Goal: Information Seeking & Learning: Learn about a topic

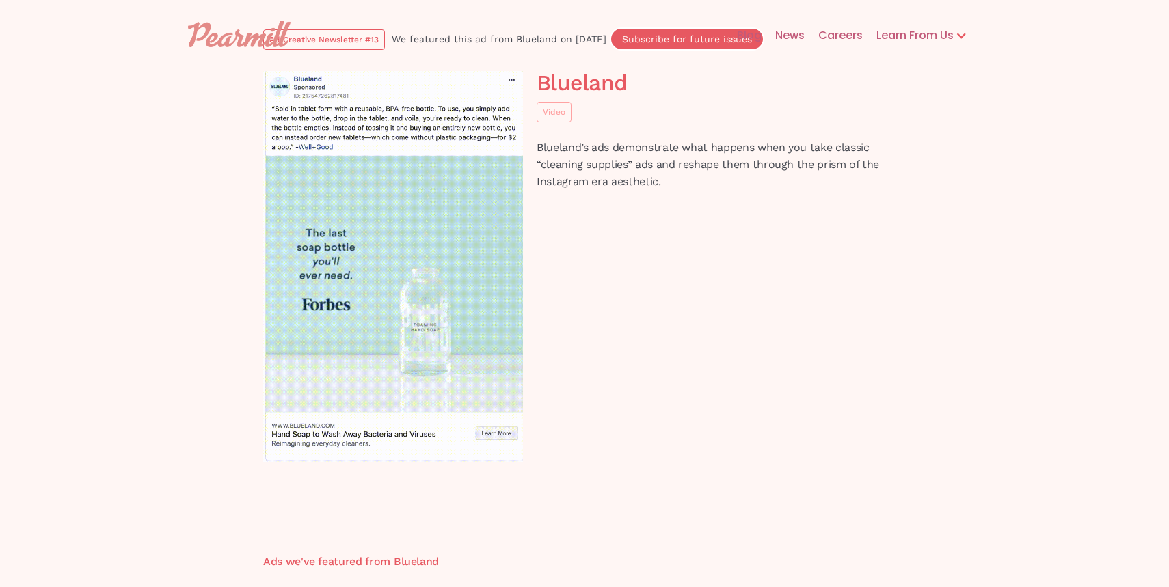
click at [612, 329] on div "Blueland Video Blueland’s ads demonstrate what happens when you take classic “c…" at bounding box center [584, 280] width 656 height 418
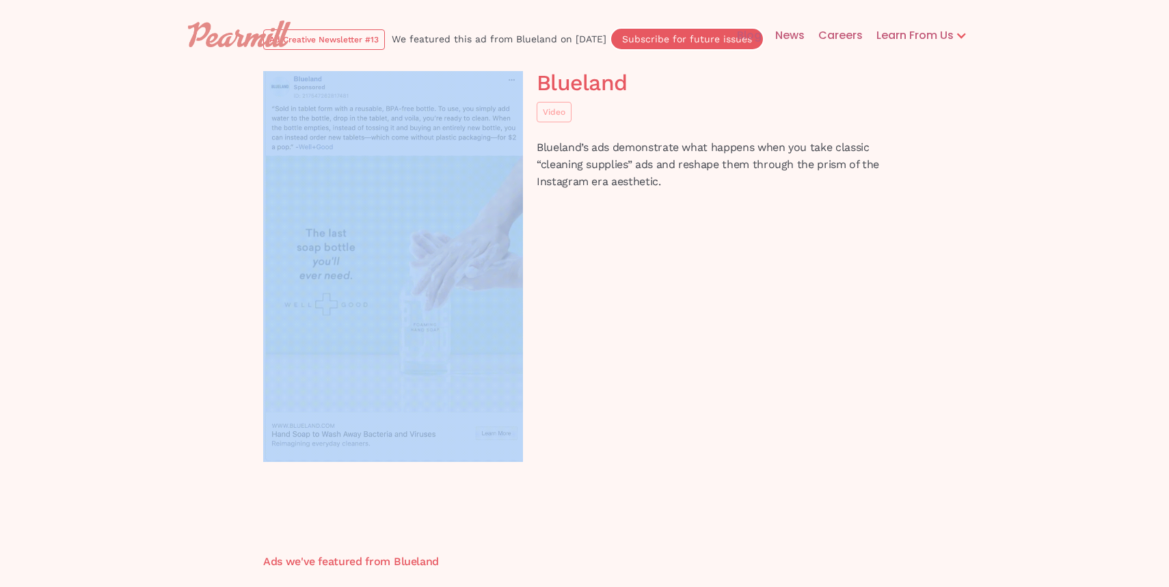
click at [612, 329] on div "Blueland Video Blueland’s ads demonstrate what happens when you take classic “c…" at bounding box center [584, 280] width 656 height 418
click at [612, 335] on div "Blueland Video Blueland’s ads demonstrate what happens when you take classic “c…" at bounding box center [584, 280] width 656 height 418
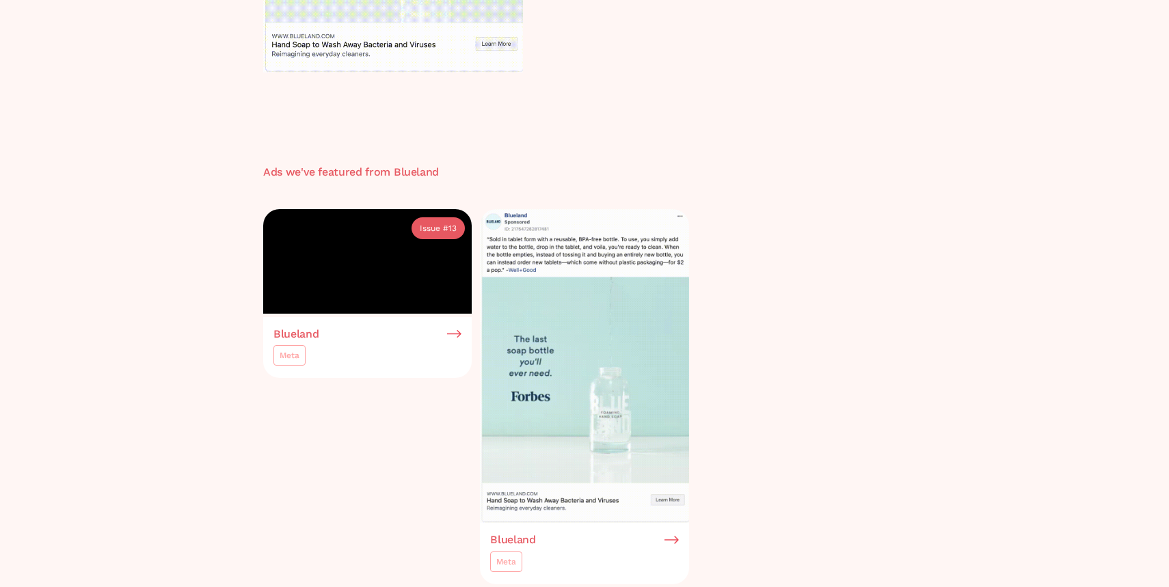
scroll to position [387, 0]
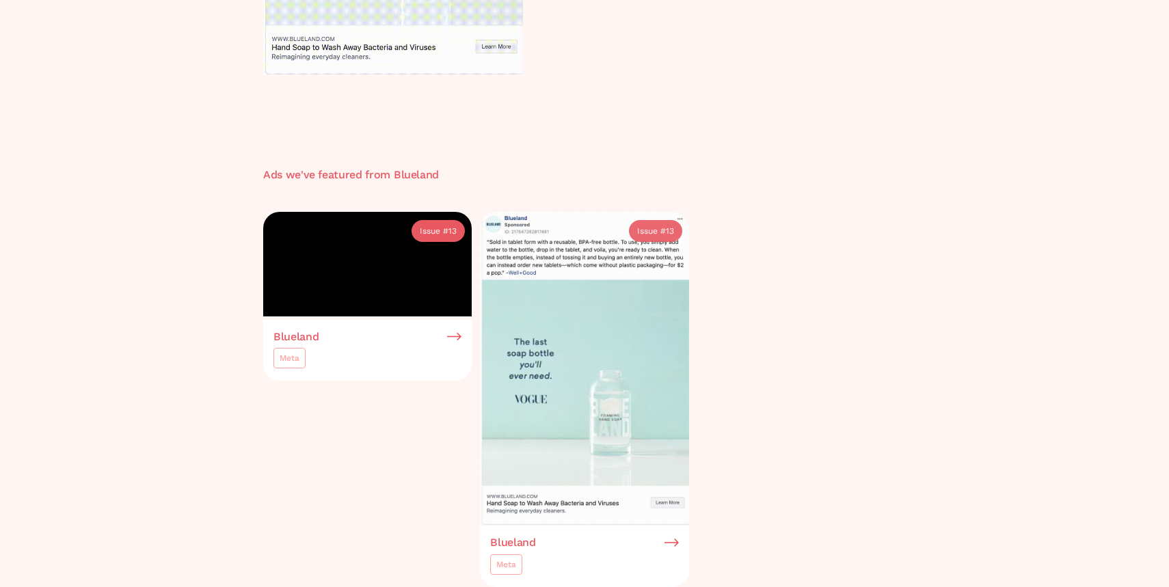
click at [741, 341] on div "Issue # 13 Blueland Meta Issue # 13 Blueland Meta" at bounding box center [584, 399] width 642 height 375
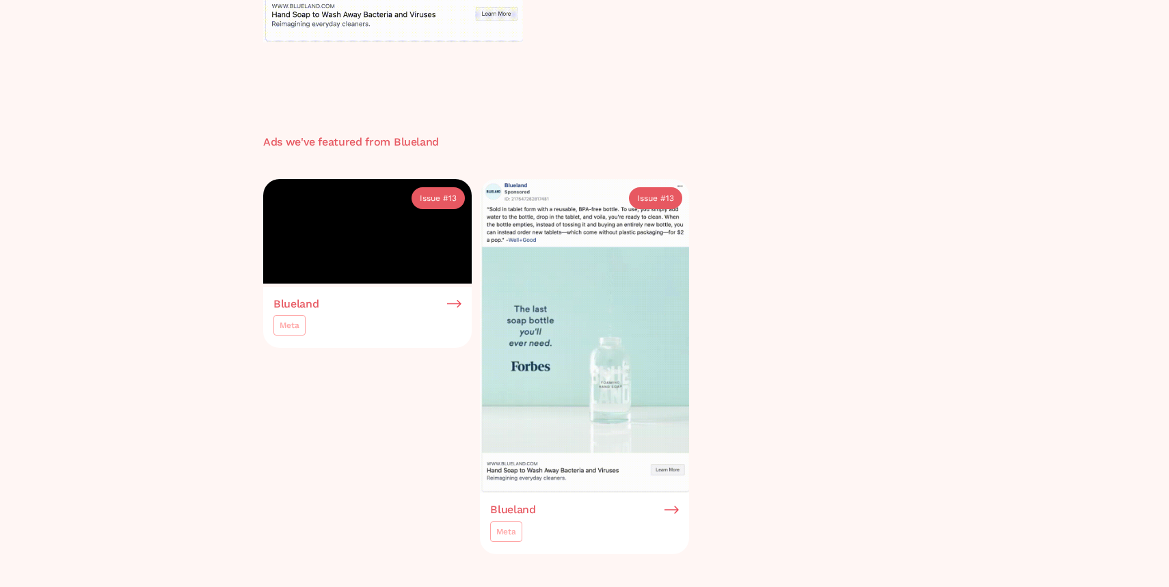
scroll to position [424, 0]
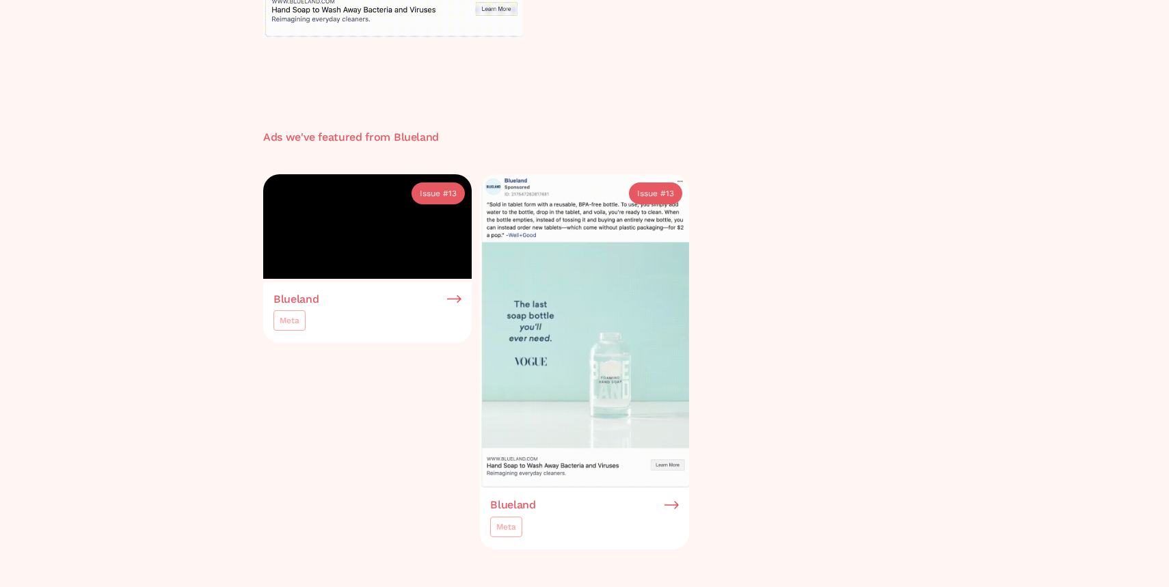
click at [739, 349] on div "Issue # 13 Blueland Meta Issue # 13 Blueland Meta" at bounding box center [584, 361] width 642 height 375
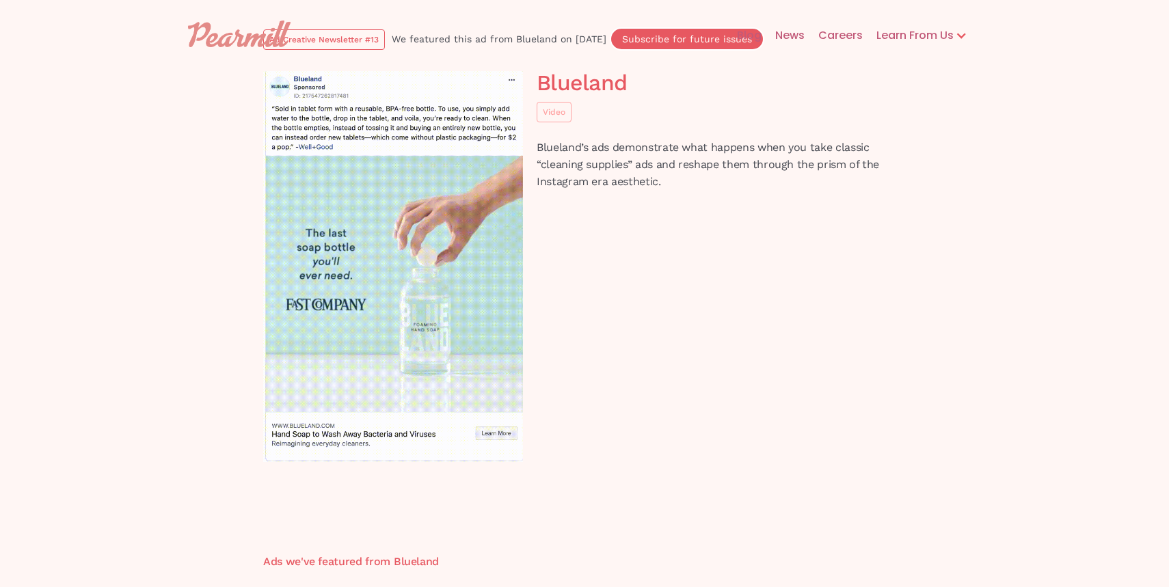
scroll to position [306, 0]
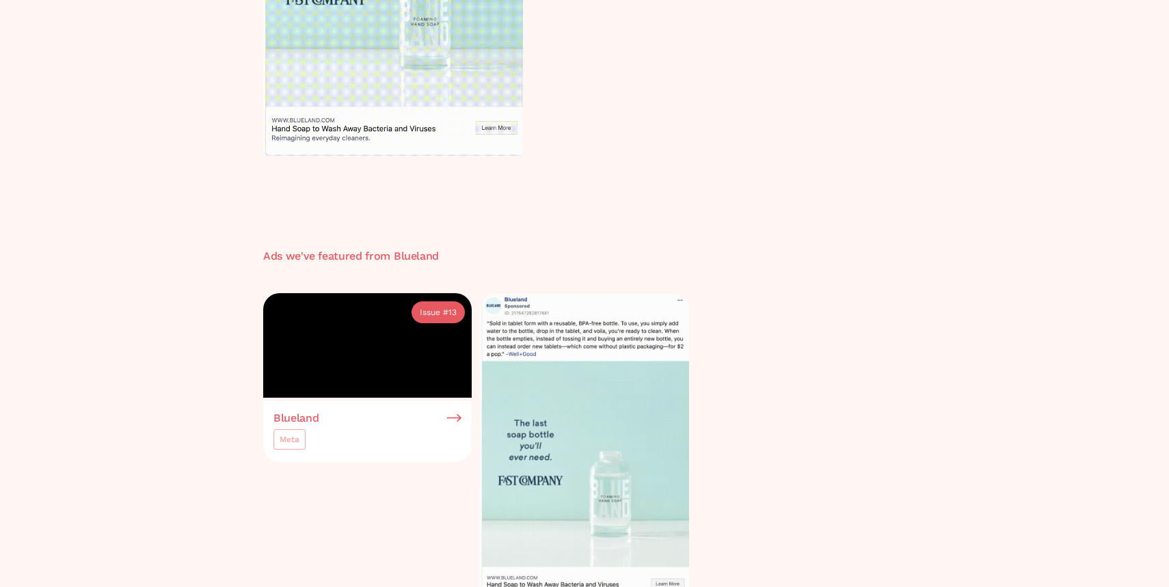
click at [647, 312] on div "Issue #" at bounding box center [651, 313] width 29 height 14
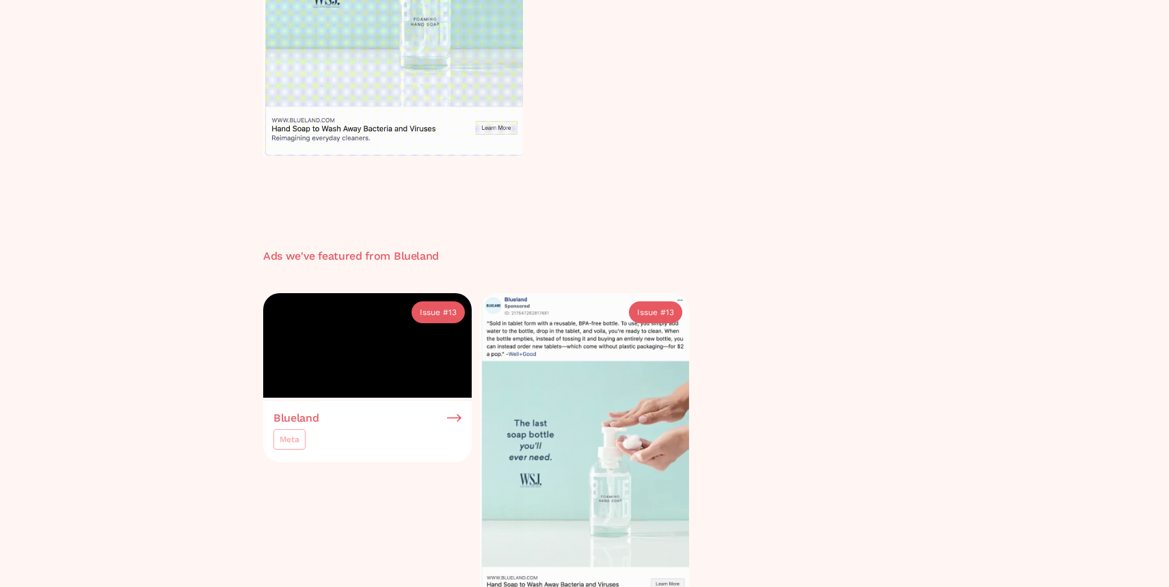
scroll to position [0, 0]
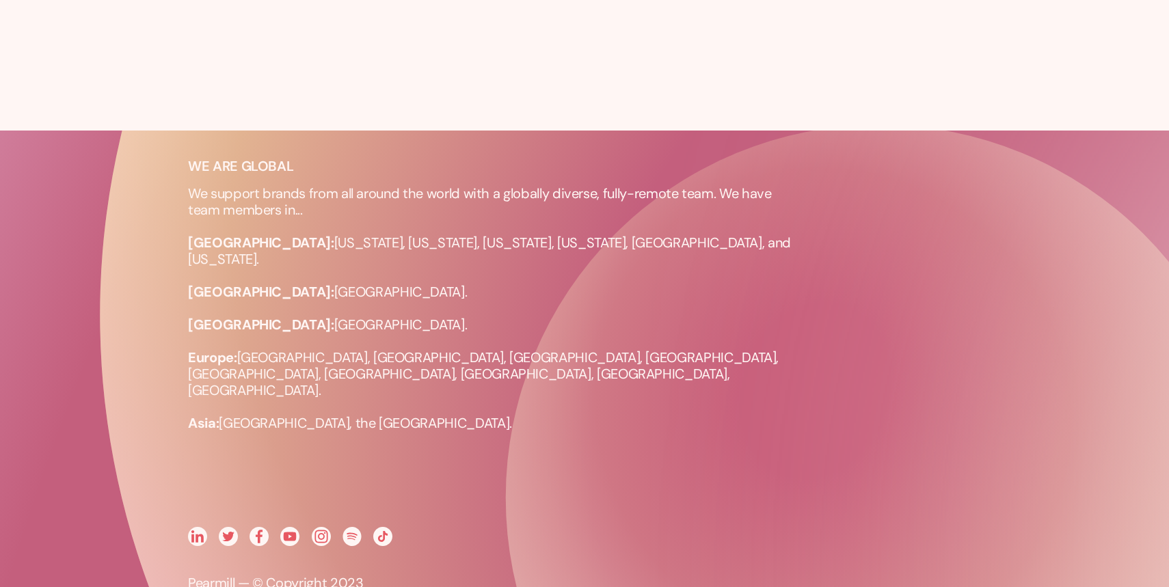
scroll to position [1068, 0]
